Goal: Information Seeking & Learning: Find specific fact

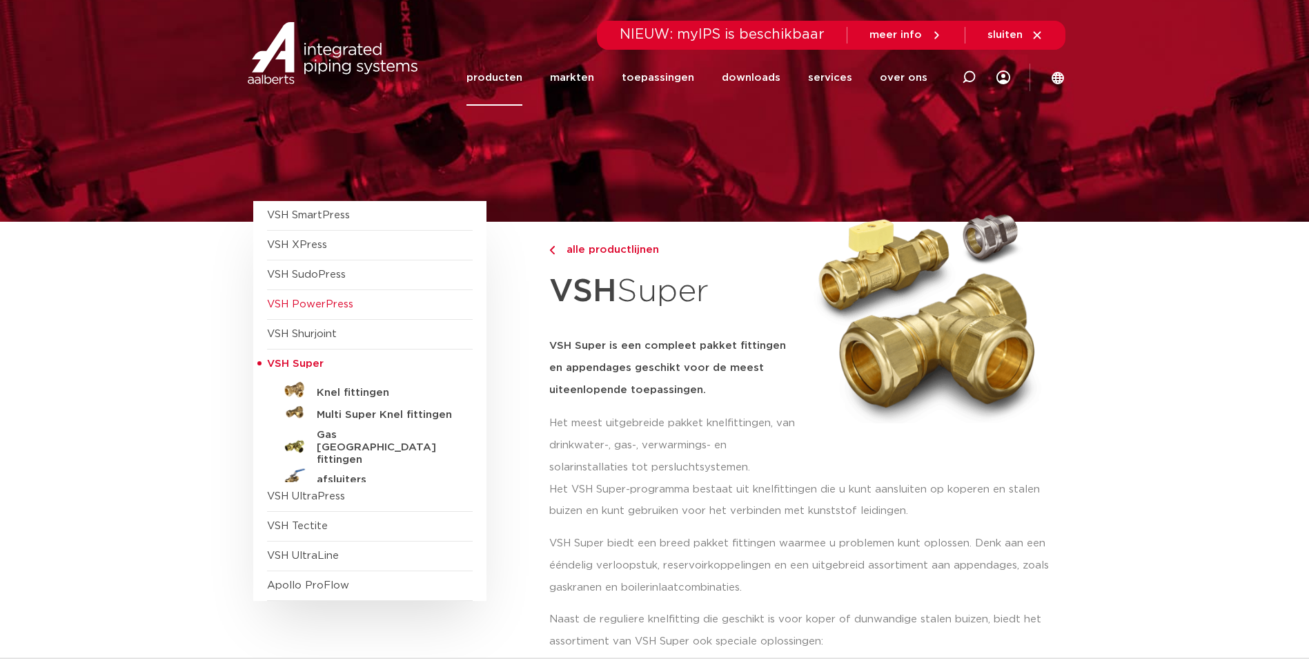
click at [333, 308] on span "VSH PowerPress" at bounding box center [310, 304] width 86 height 10
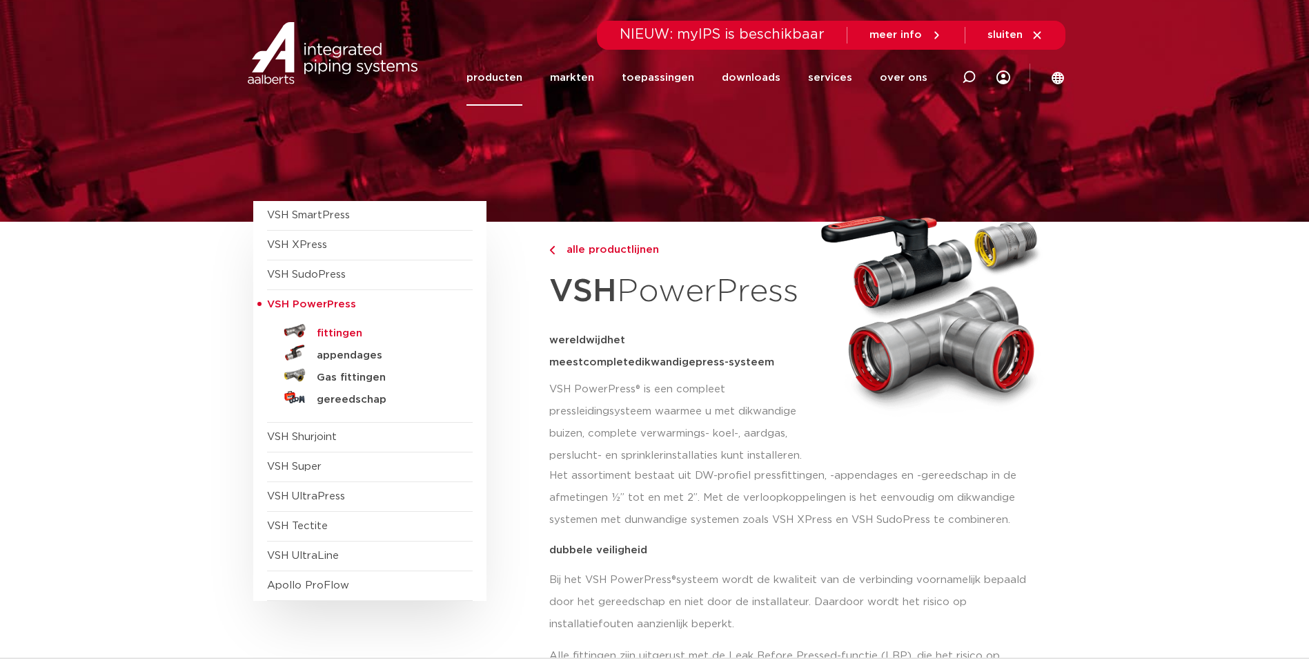
click at [347, 336] on h5 "fittingen" at bounding box center [385, 333] width 137 height 12
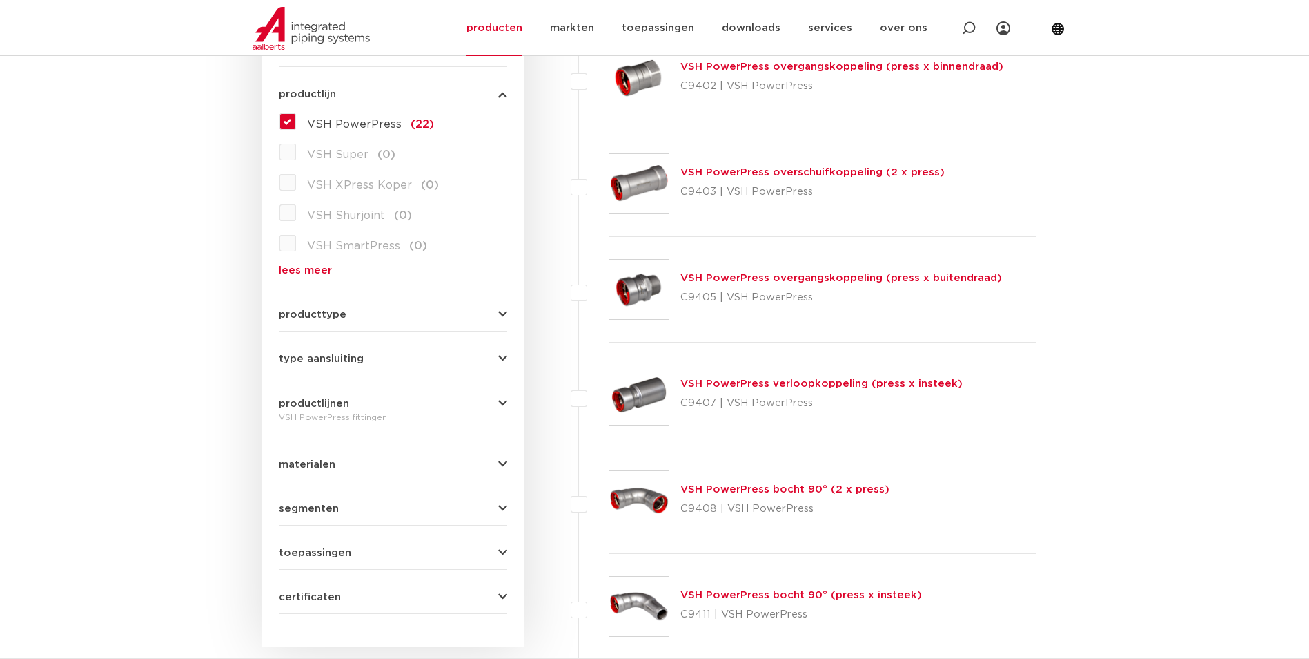
scroll to position [354, 0]
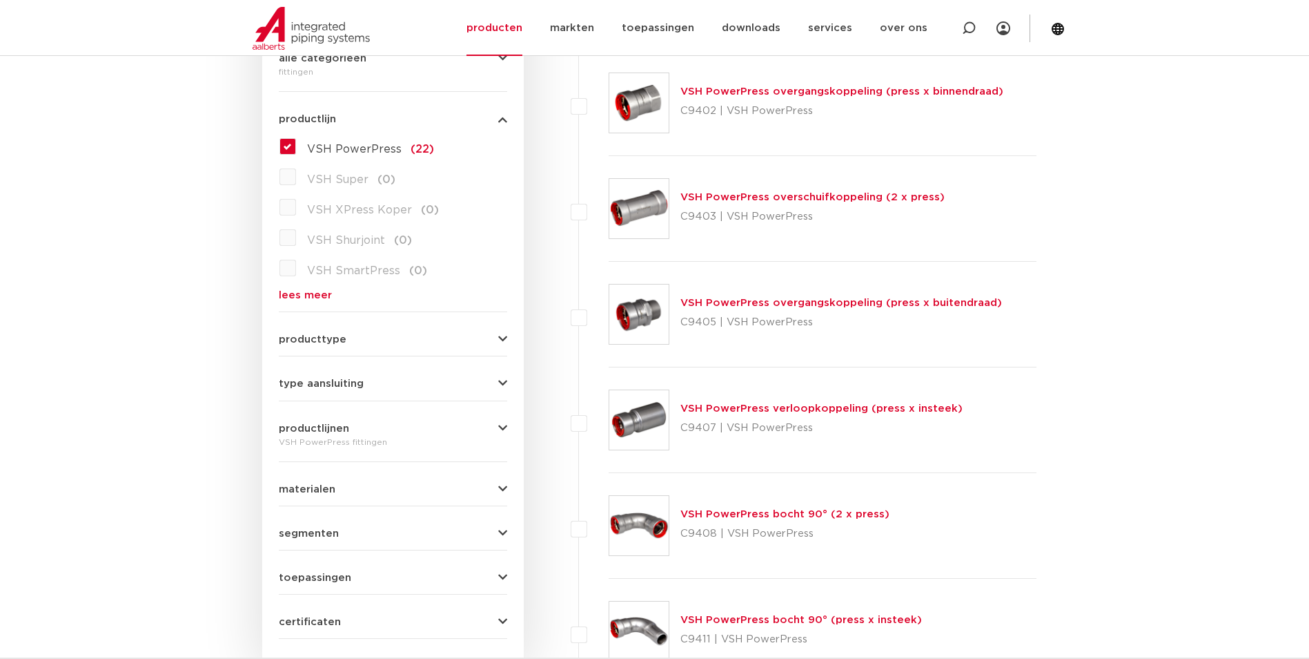
click at [783, 511] on link "VSH PowerPress bocht 90° (2 x press)" at bounding box center [785, 514] width 209 height 10
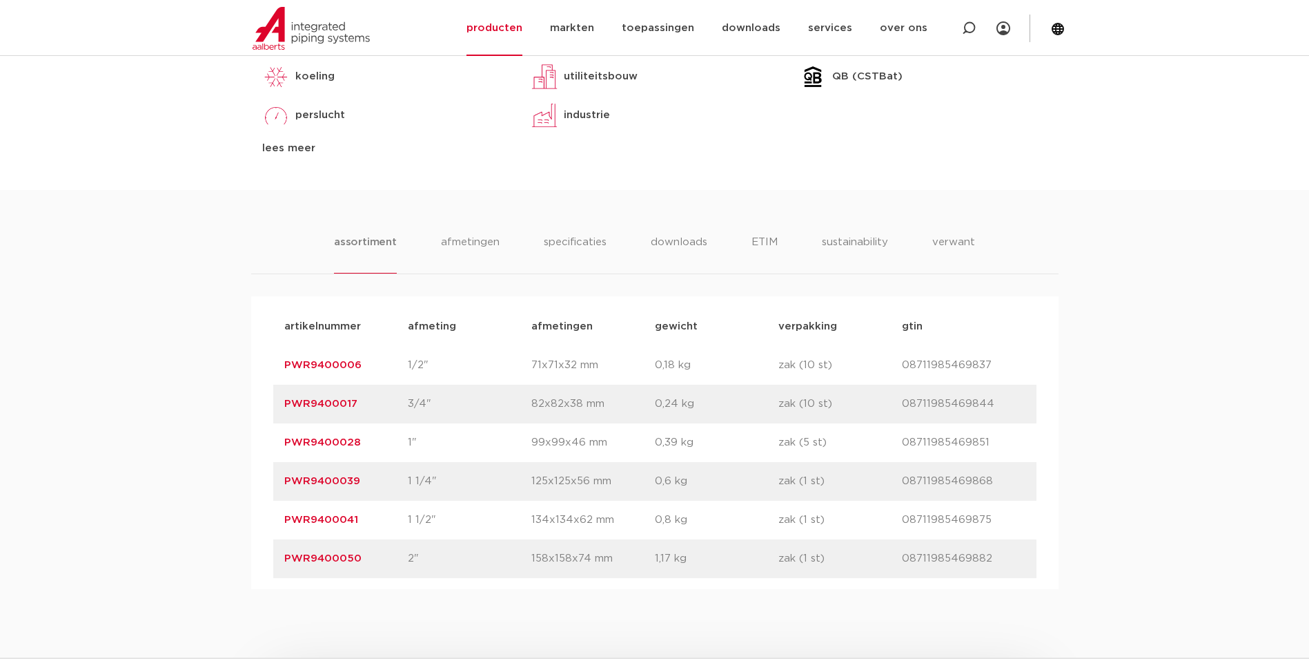
scroll to position [759, 0]
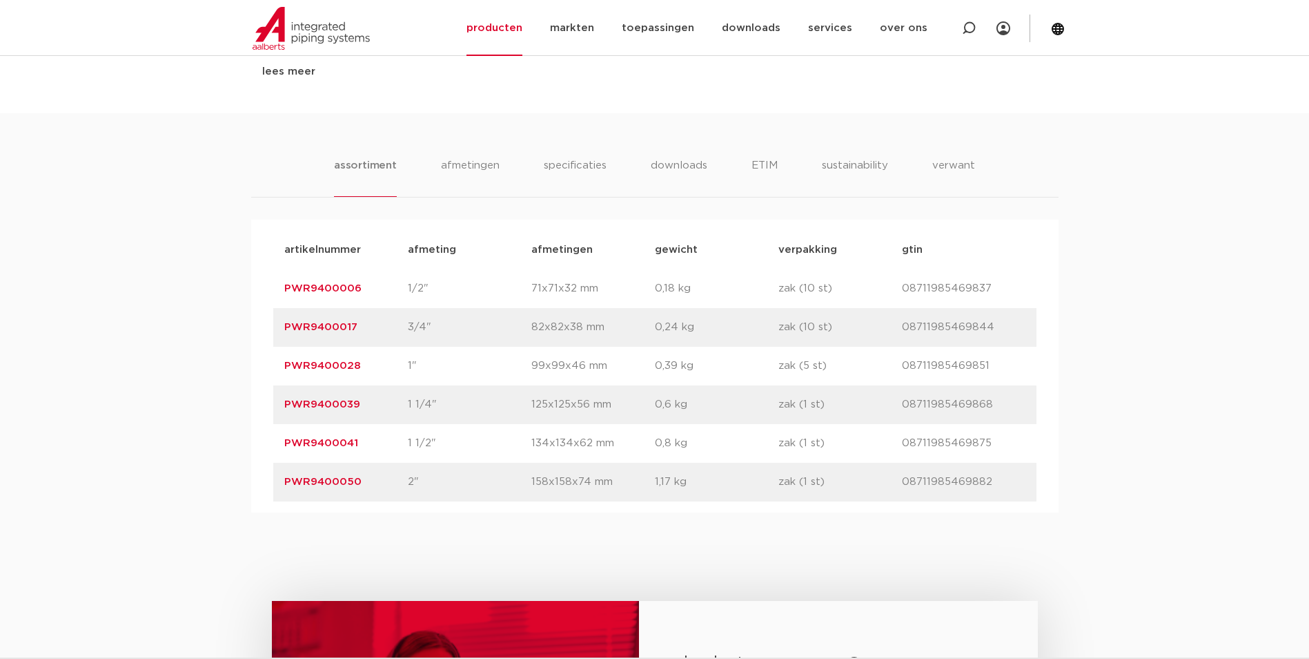
drag, startPoint x: 365, startPoint y: 290, endPoint x: 273, endPoint y: 286, distance: 91.9
click at [273, 286] on div "artikelnummer PWR9400006 afmeting 1/2" [GEOGRAPHIC_DATA] 71x71x32 mm gewicht 0,…" at bounding box center [654, 288] width 763 height 39
drag, startPoint x: 273, startPoint y: 286, endPoint x: 295, endPoint y: 288, distance: 22.1
copy link "PWR9400006"
click at [242, 324] on div "assortiment [GEOGRAPHIC_DATA] specificaties downloads ETIM sustainability verwa…" at bounding box center [654, 312] width 1309 height 399
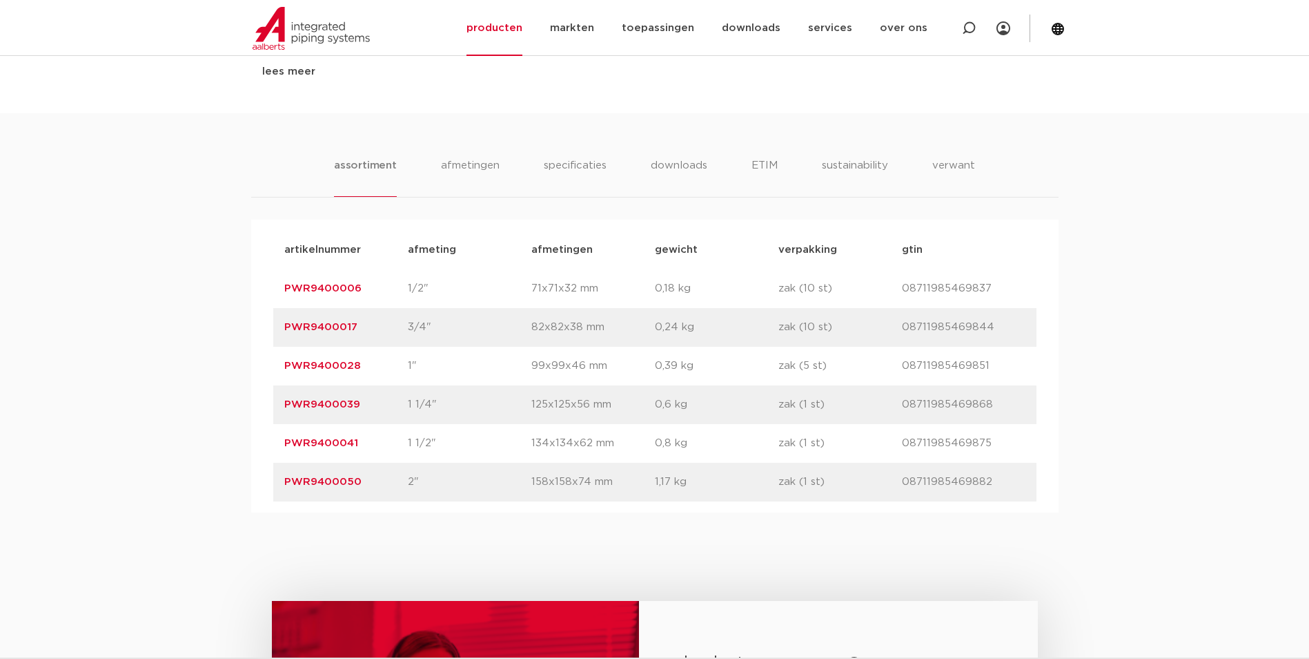
drag, startPoint x: 362, startPoint y: 324, endPoint x: 262, endPoint y: 324, distance: 100.1
click at [262, 324] on div "artikelnummer afmeting [GEOGRAPHIC_DATA] gewicht verpakking gtin artikelnummer …" at bounding box center [655, 366] width 808 height 293
drag, startPoint x: 262, startPoint y: 324, endPoint x: 306, endPoint y: 329, distance: 45.1
copy link "PWR9400017"
click at [391, 355] on div "artikelnummer PWR9400028 afmeting 1" [GEOGRAPHIC_DATA] 99x99x46 mm gewicht 0,39…" at bounding box center [654, 366] width 763 height 39
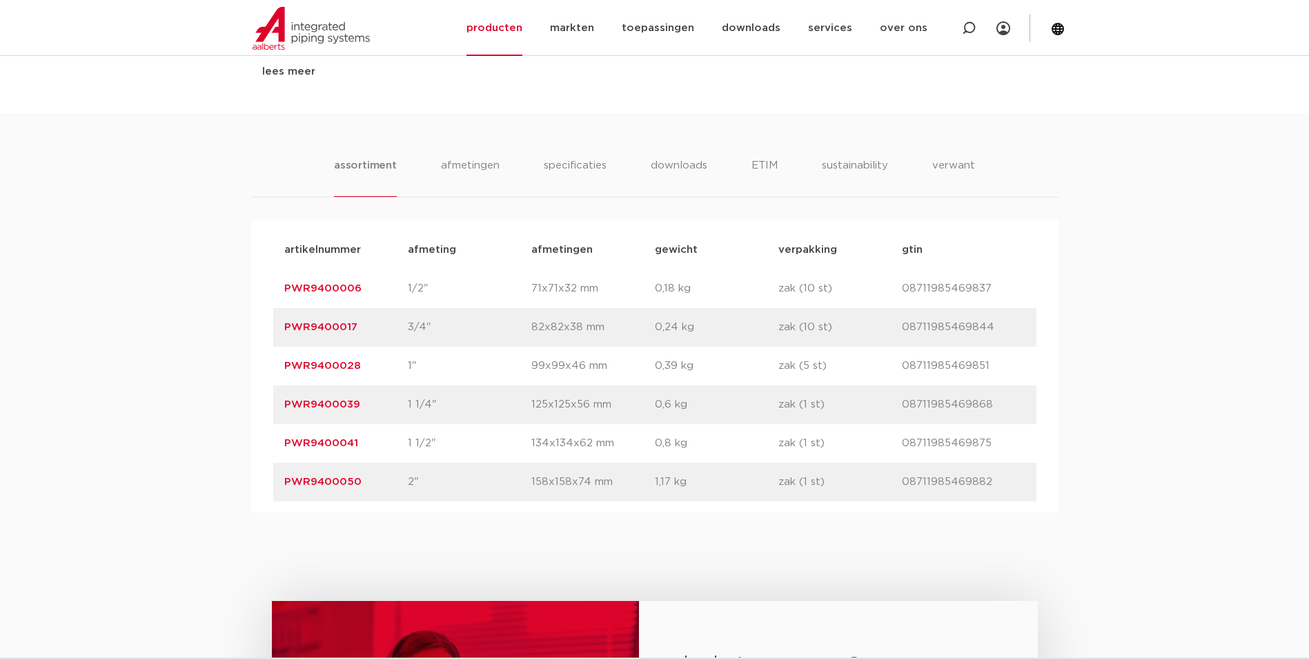
drag, startPoint x: 366, startPoint y: 365, endPoint x: 266, endPoint y: 366, distance: 99.4
click at [266, 366] on div "artikelnummer afmeting [GEOGRAPHIC_DATA] gewicht verpakking gtin artikelnummer …" at bounding box center [655, 366] width 808 height 293
drag, startPoint x: 266, startPoint y: 366, endPoint x: 311, endPoint y: 363, distance: 44.3
copy link "PWR9400028"
click at [344, 402] on link "PWR9400039" at bounding box center [322, 404] width 76 height 10
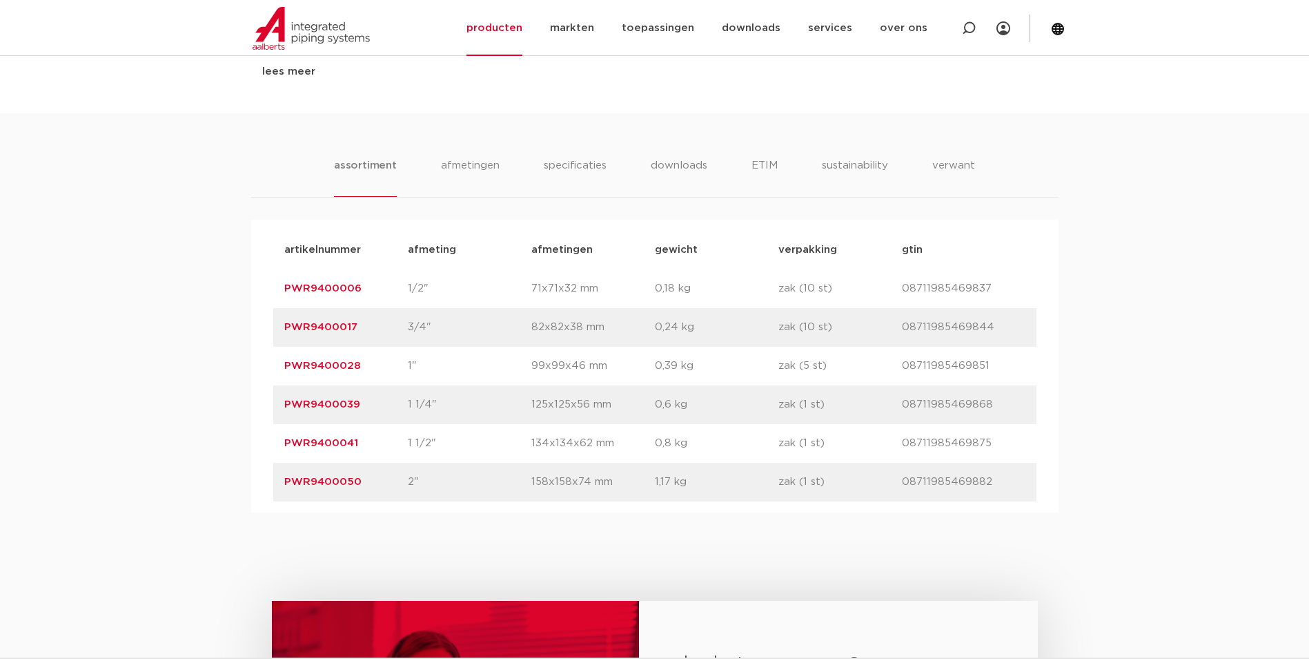
drag, startPoint x: 372, startPoint y: 407, endPoint x: 260, endPoint y: 409, distance: 112.5
click at [260, 409] on div "artikelnummer afmeting [GEOGRAPHIC_DATA] gewicht verpakking gtin artikelnummer …" at bounding box center [655, 366] width 808 height 293
drag, startPoint x: 260, startPoint y: 409, endPoint x: 318, endPoint y: 406, distance: 58.1
copy link "PWR9400039"
drag, startPoint x: 378, startPoint y: 436, endPoint x: 282, endPoint y: 436, distance: 95.9
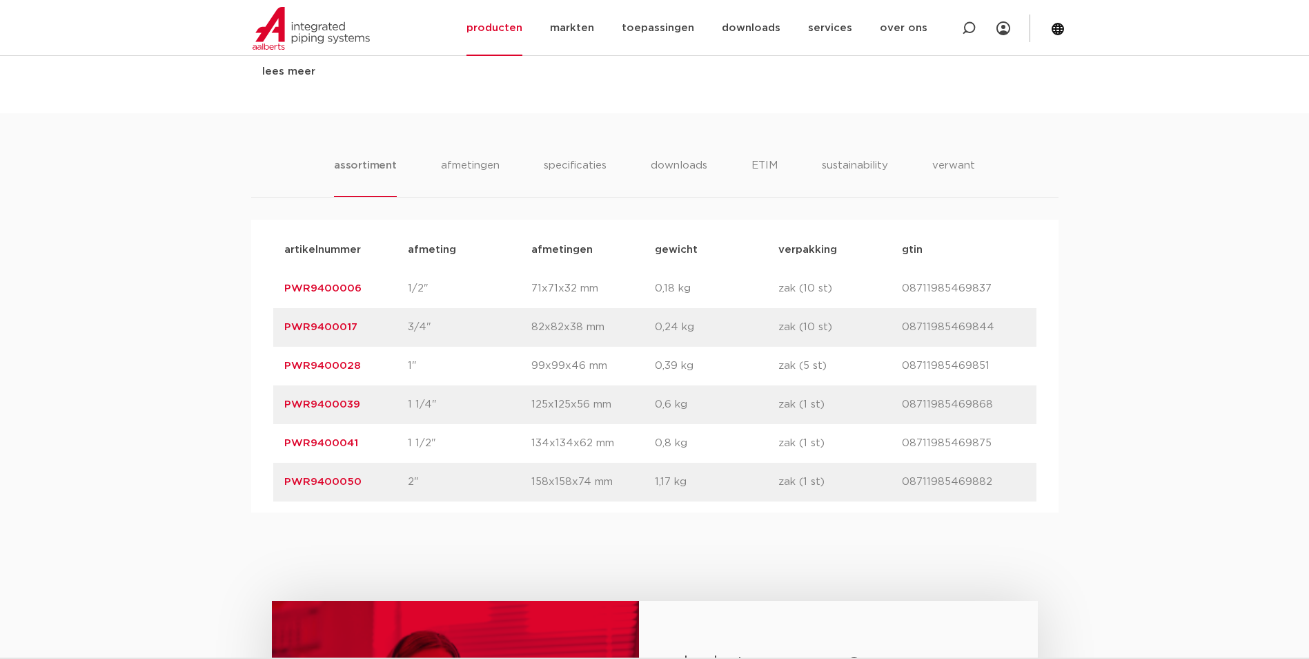
click at [282, 436] on div "artikelnummer PWR9400041 afmeting 1 1/2" [GEOGRAPHIC_DATA] 134x134x62 mm gewich…" at bounding box center [654, 443] width 763 height 39
drag, startPoint x: 282, startPoint y: 436, endPoint x: 399, endPoint y: 457, distance: 119.2
copy link "PWR9400041"
